Goal: Navigation & Orientation: Find specific page/section

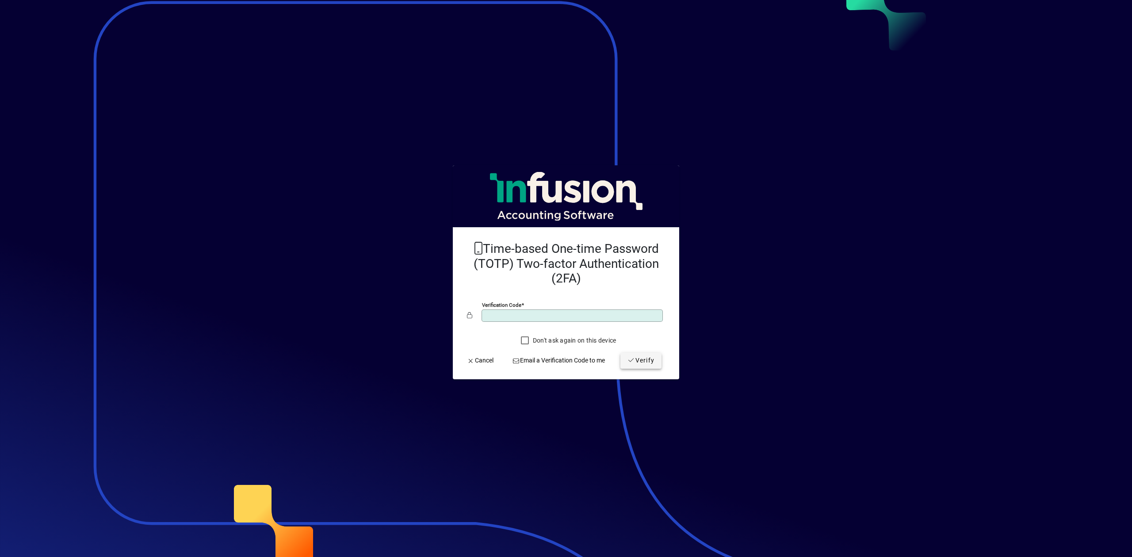
type input "******"
click at [629, 361] on icon "submit" at bounding box center [632, 360] width 8 height 6
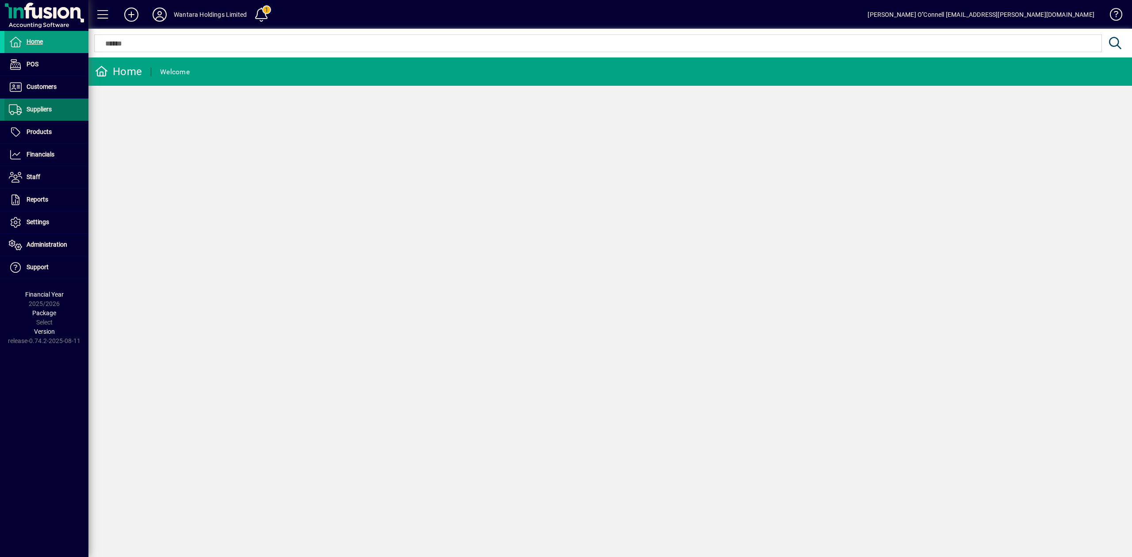
click at [27, 103] on span at bounding box center [46, 109] width 84 height 21
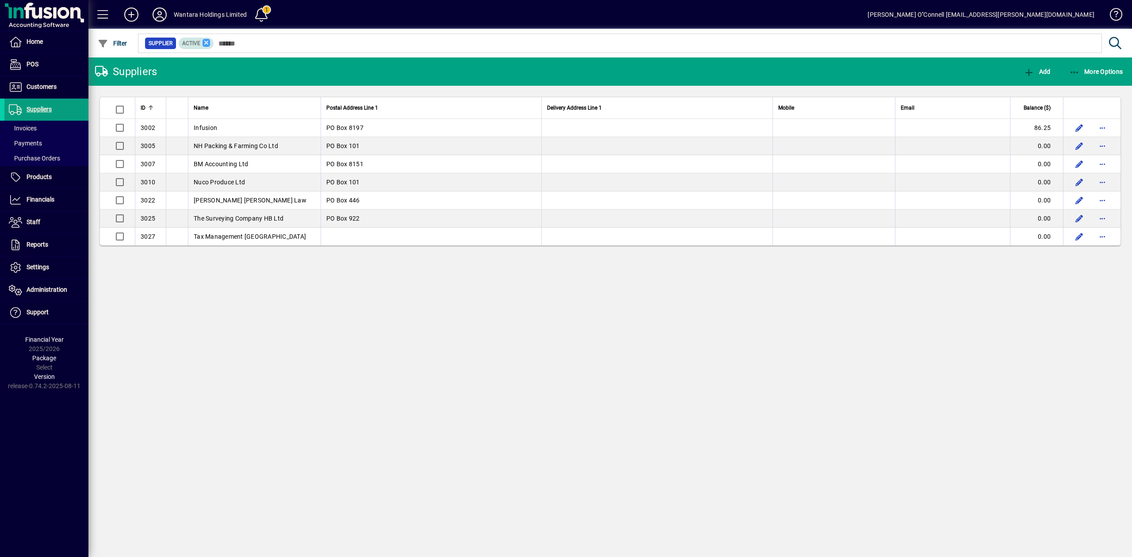
click at [204, 45] on icon at bounding box center [207, 43] width 8 height 8
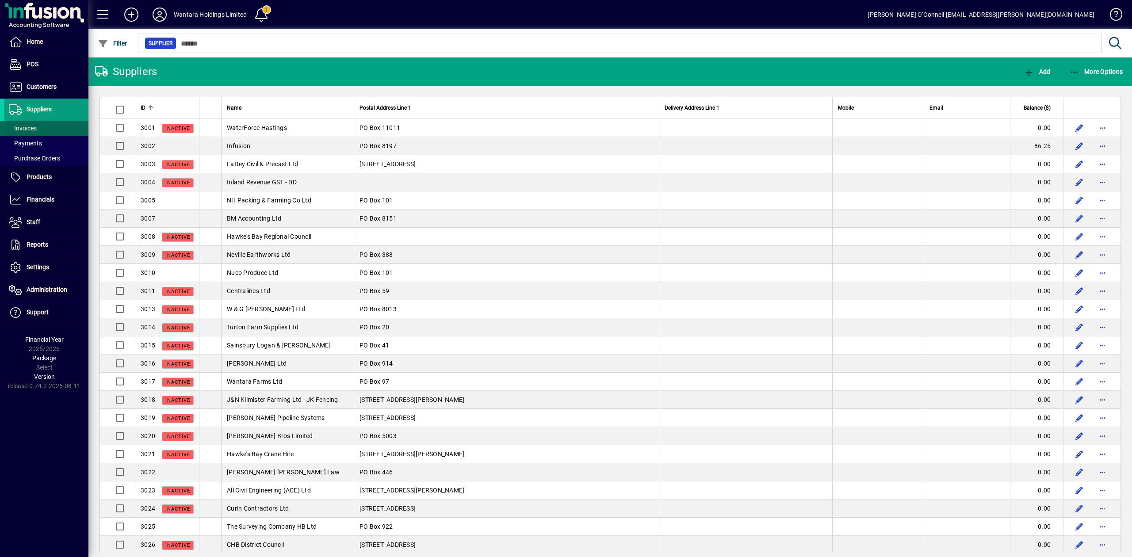
click at [41, 132] on span at bounding box center [46, 128] width 84 height 21
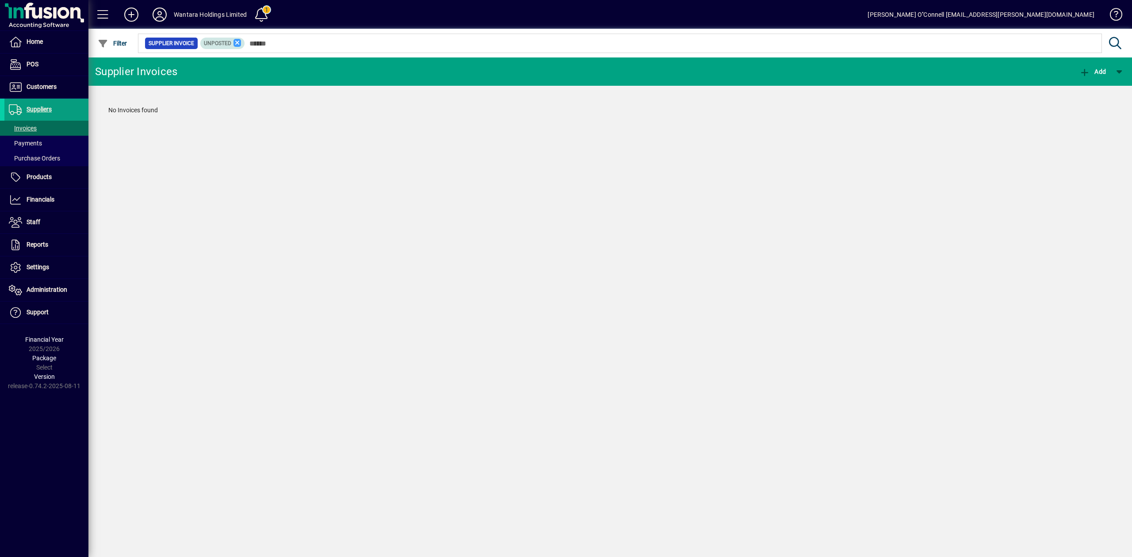
click at [234, 43] on icon at bounding box center [238, 43] width 8 height 8
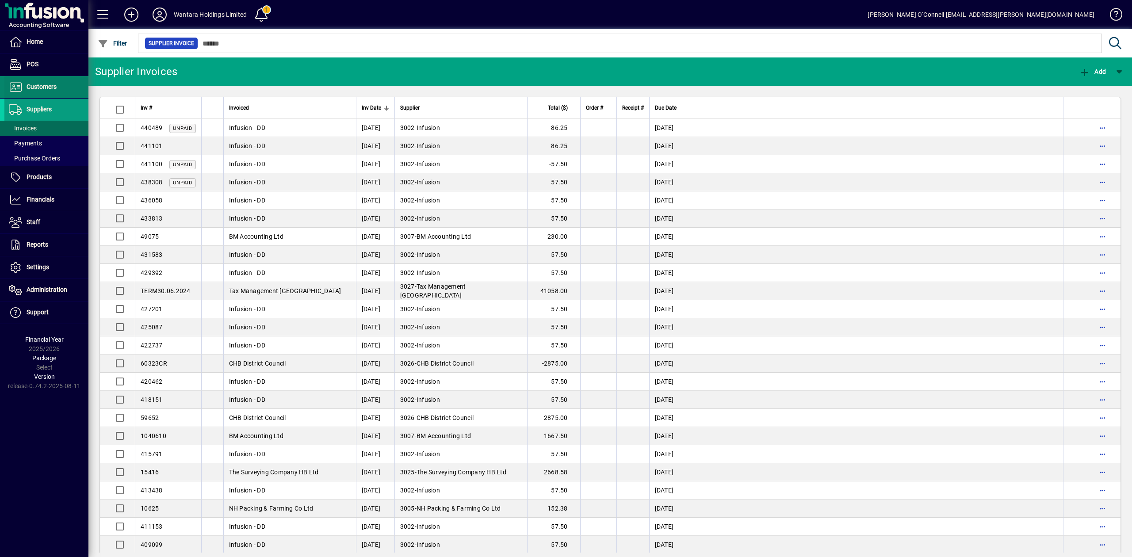
click at [34, 82] on span "Customers" at bounding box center [30, 87] width 52 height 11
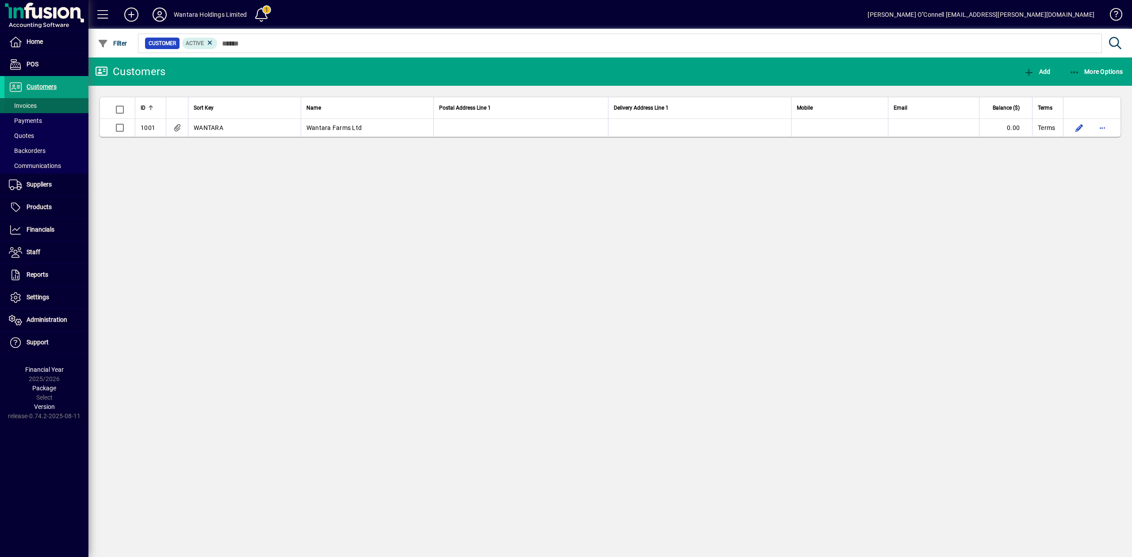
click at [45, 100] on span at bounding box center [46, 105] width 84 height 21
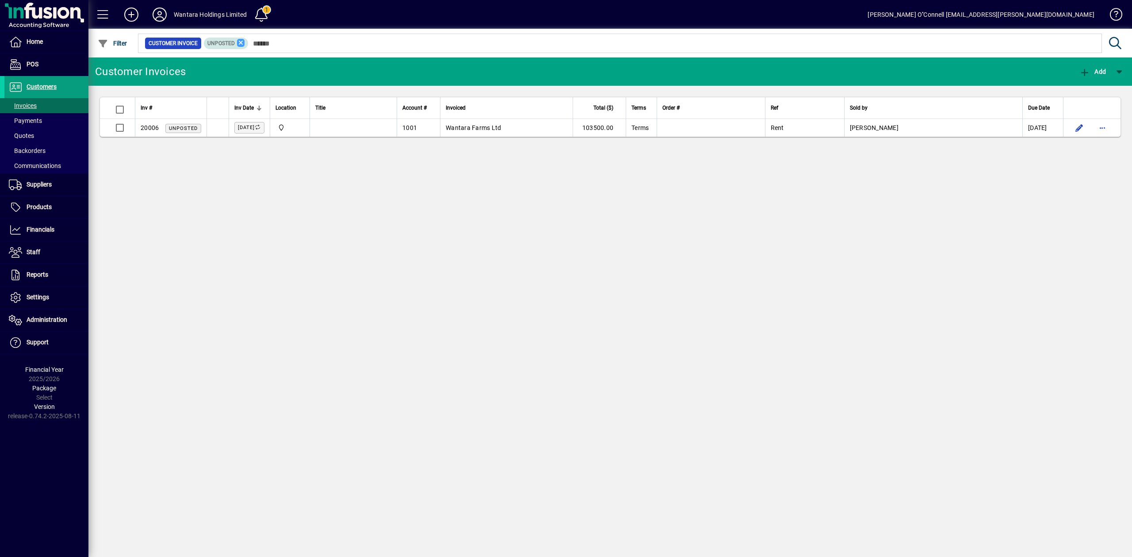
click at [241, 43] on icon at bounding box center [241, 43] width 8 height 8
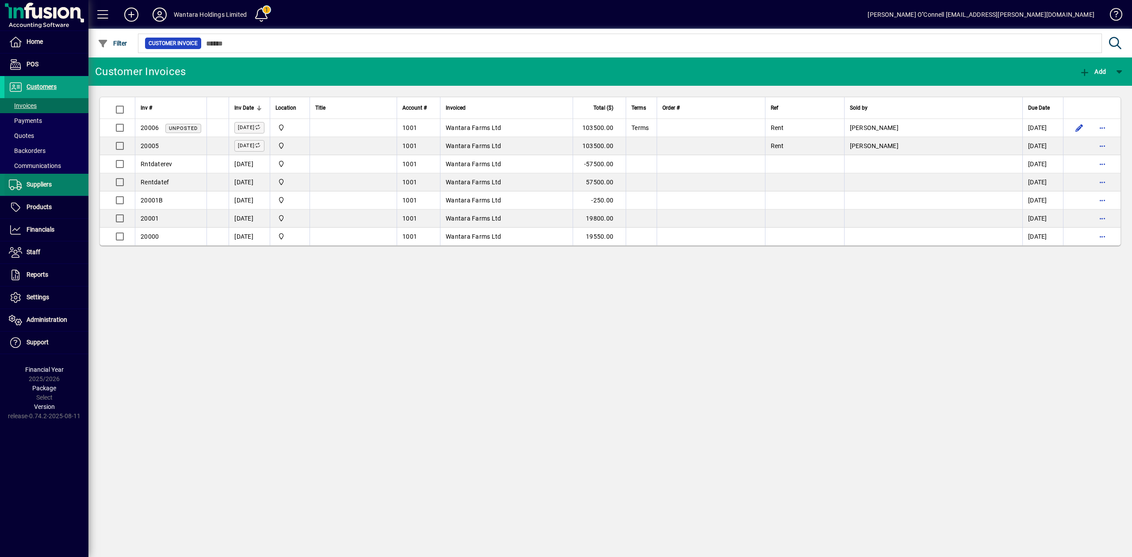
click at [35, 186] on span "Suppliers" at bounding box center [39, 184] width 25 height 7
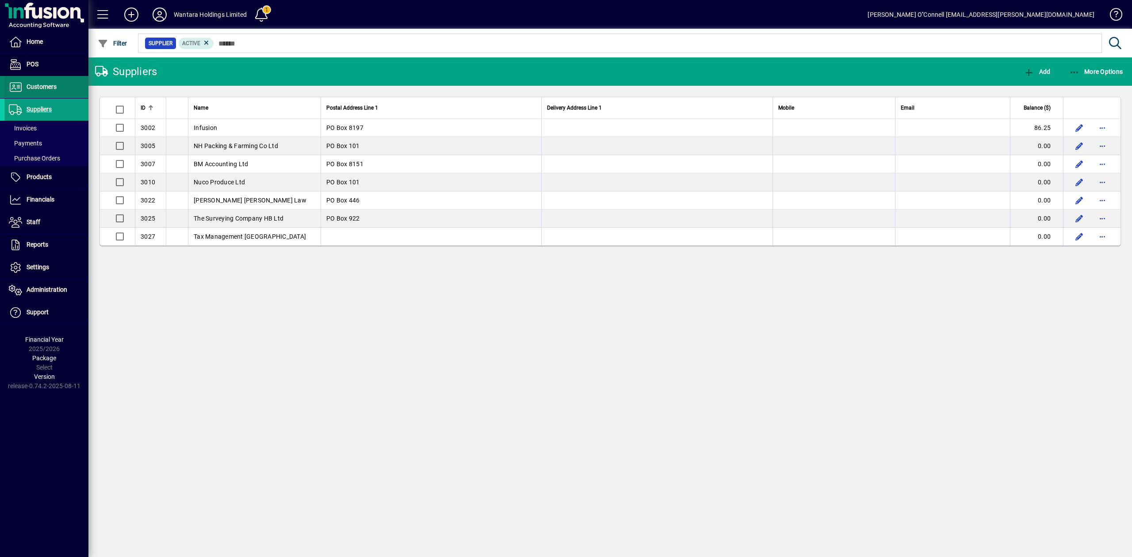
click at [45, 89] on span "Customers" at bounding box center [42, 86] width 30 height 7
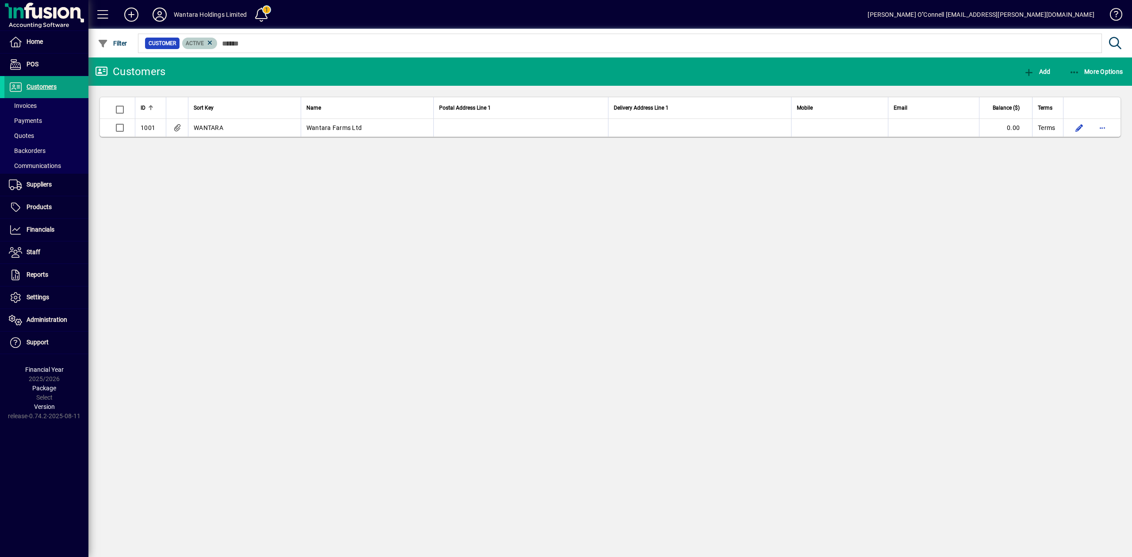
click at [213, 45] on mat-chip "Active" at bounding box center [199, 43] width 35 height 11
click at [162, 18] on icon at bounding box center [160, 15] width 18 height 14
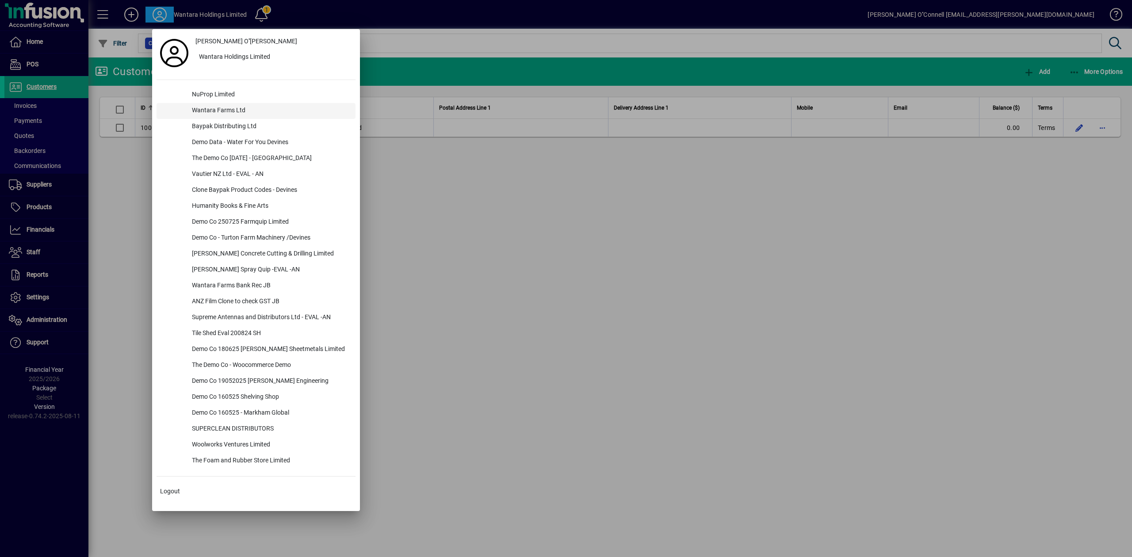
click at [222, 112] on div "Wantara Farms Ltd" at bounding box center [270, 111] width 171 height 16
